Goal: Task Accomplishment & Management: Manage account settings

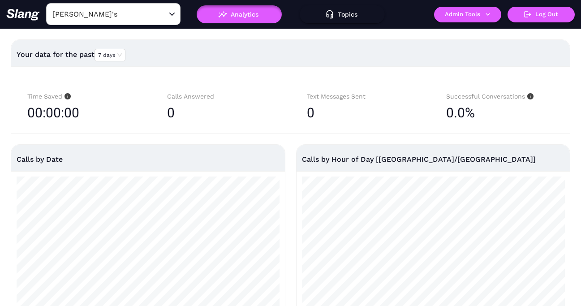
click at [108, 16] on input "[PERSON_NAME]'s" at bounding box center [99, 14] width 99 height 14
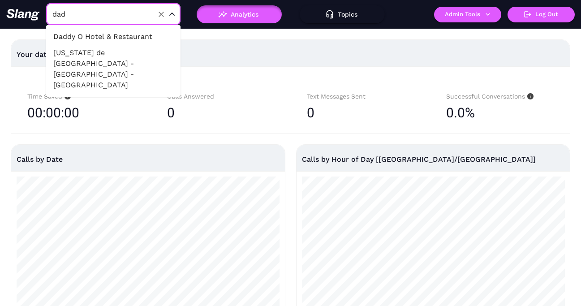
type input "dade"
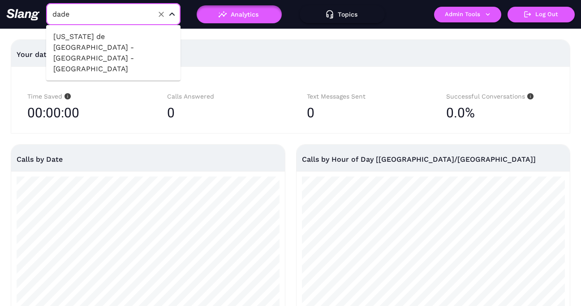
click at [118, 45] on li "[US_STATE] de [GEOGRAPHIC_DATA] - [GEOGRAPHIC_DATA] - [GEOGRAPHIC_DATA]" at bounding box center [113, 53] width 134 height 48
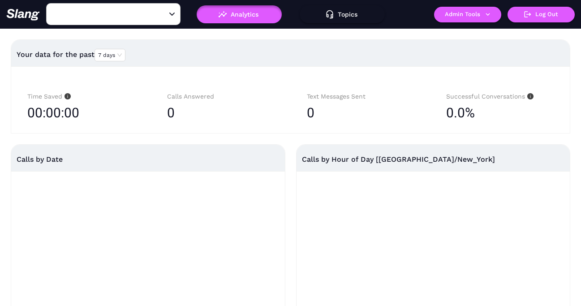
type input "[US_STATE] de [GEOGRAPHIC_DATA] - [GEOGRAPHIC_DATA] - [GEOGRAPHIC_DATA]"
click at [481, 14] on button "Admin Tools" at bounding box center [467, 15] width 67 height 16
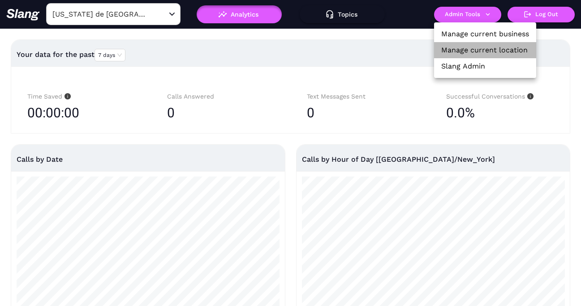
click at [479, 48] on link "Manage current location" at bounding box center [484, 50] width 86 height 11
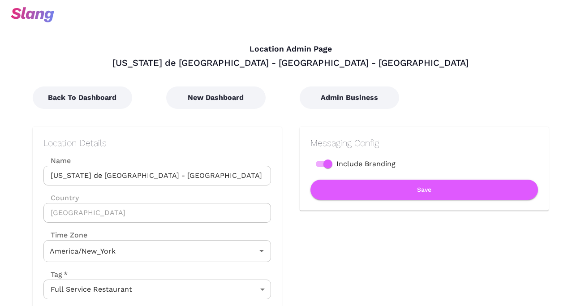
type input "Eastern Time"
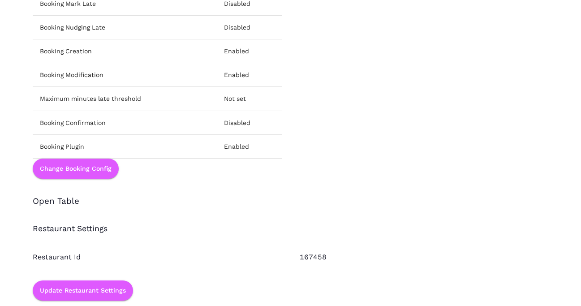
scroll to position [1246, 0]
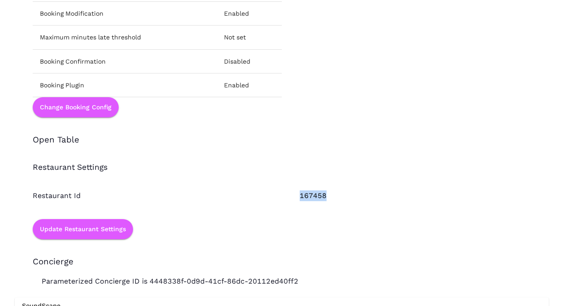
drag, startPoint x: 297, startPoint y: 196, endPoint x: 334, endPoint y: 196, distance: 36.7
click at [334, 196] on div "167458" at bounding box center [415, 186] width 267 height 29
copy div "167458"
click at [377, 156] on div "Restaurant Settings" at bounding box center [282, 159] width 534 height 28
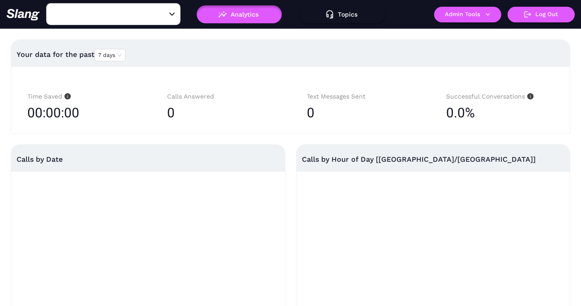
type input "[PERSON_NAME]'s"
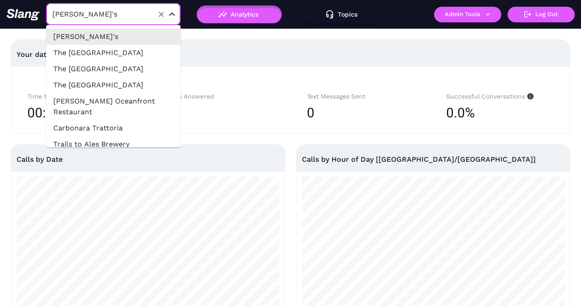
click at [136, 15] on input "[PERSON_NAME]'s" at bounding box center [99, 14] width 99 height 14
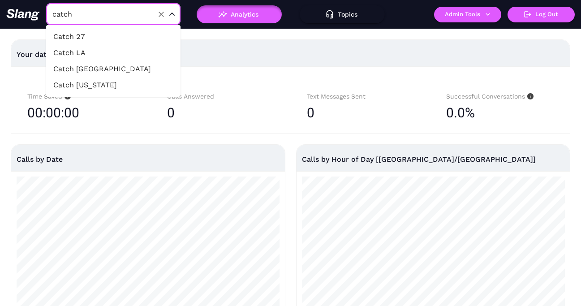
type input "catch m"
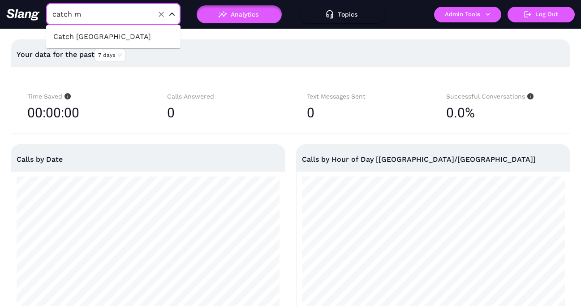
click at [132, 34] on li "Catch [GEOGRAPHIC_DATA]" at bounding box center [113, 37] width 134 height 16
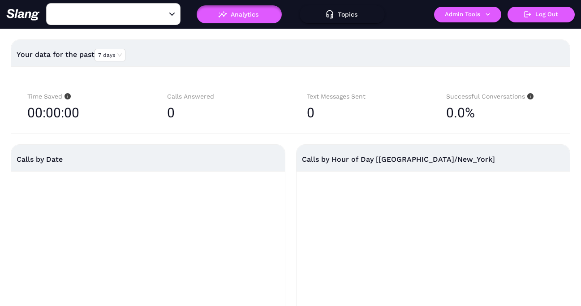
type input "Catch [GEOGRAPHIC_DATA]"
click at [471, 15] on button "Admin Tools" at bounding box center [467, 15] width 67 height 16
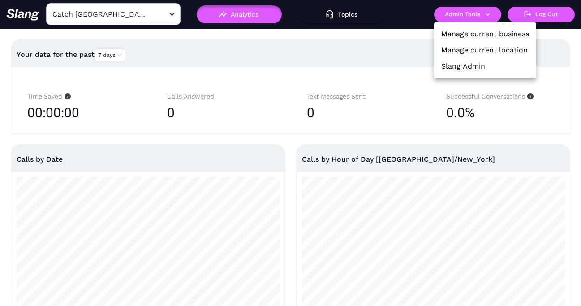
click at [471, 48] on link "Manage current location" at bounding box center [484, 50] width 86 height 11
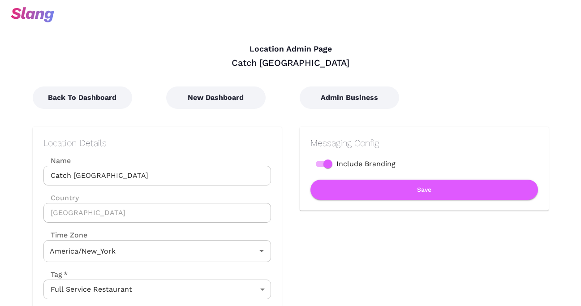
type input "Eastern Time"
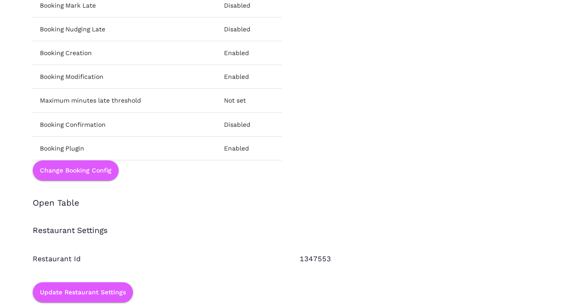
scroll to position [1266, 0]
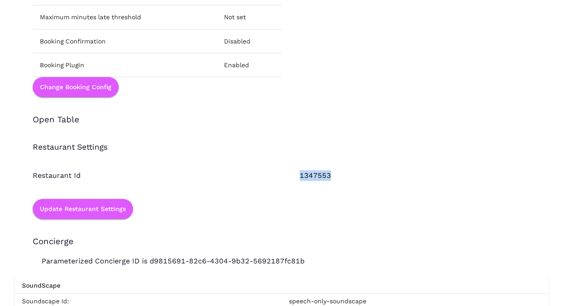
drag, startPoint x: 299, startPoint y: 175, endPoint x: 338, endPoint y: 174, distance: 39.0
click at [337, 175] on div "1347553" at bounding box center [415, 166] width 267 height 29
copy div "1347553"
